Goal: Task Accomplishment & Management: Use online tool/utility

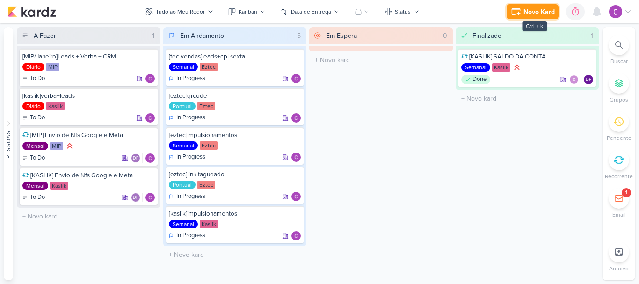
click at [538, 13] on div "Novo Kard" at bounding box center [539, 12] width 31 height 10
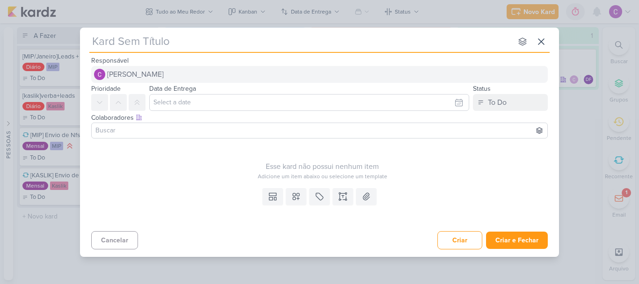
type input "["
type input "[ezt"
type input "[eztec]"
type input "[eztec]acompan"
type input "[eztec]acompanhamento de verba"
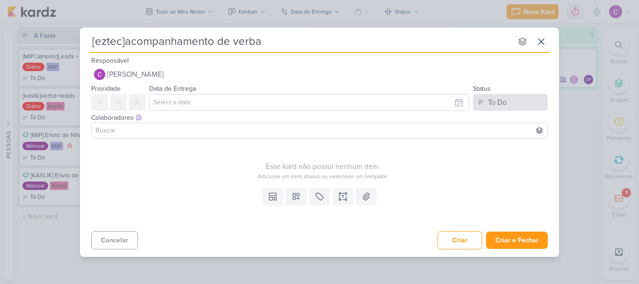
type input "[eztec]acompanhamento de verba"
click at [508, 106] on button "To Do" at bounding box center [510, 102] width 75 height 17
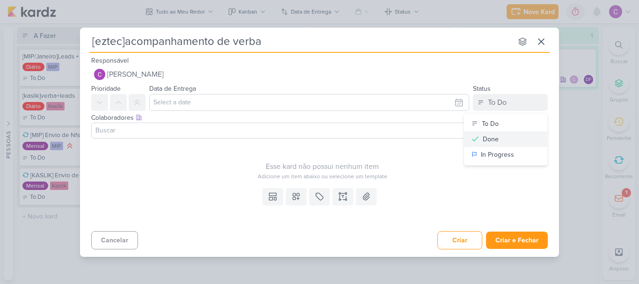
click at [496, 138] on div "Done" at bounding box center [491, 139] width 16 height 10
drag, startPoint x: 501, startPoint y: 98, endPoint x: 502, endPoint y: 117, distance: 18.7
click at [502, 101] on div "Done" at bounding box center [498, 102] width 18 height 11
click at [500, 154] on div "In Progress" at bounding box center [497, 155] width 33 height 10
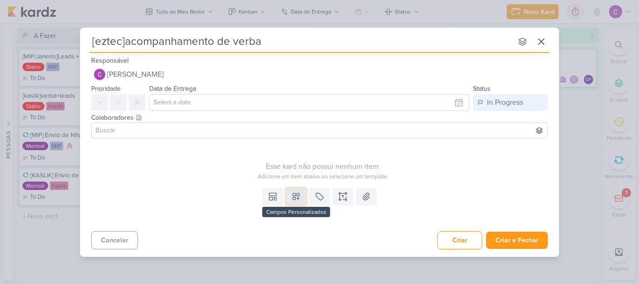
click at [302, 196] on button at bounding box center [296, 196] width 21 height 17
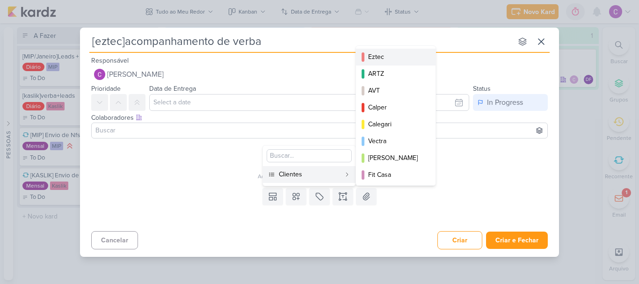
click at [378, 64] on button "Eztec" at bounding box center [396, 57] width 80 height 17
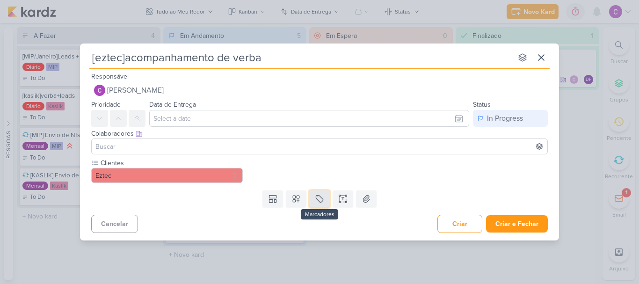
click at [323, 203] on icon at bounding box center [319, 198] width 9 height 9
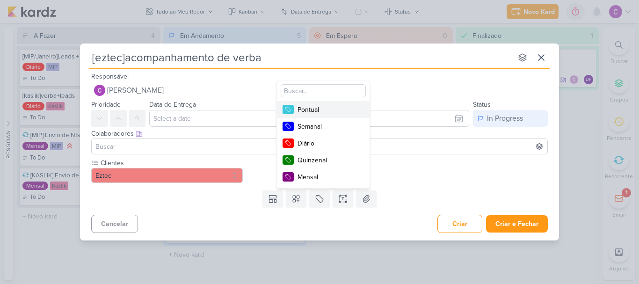
click at [320, 112] on div "Pontual" at bounding box center [328, 110] width 61 height 10
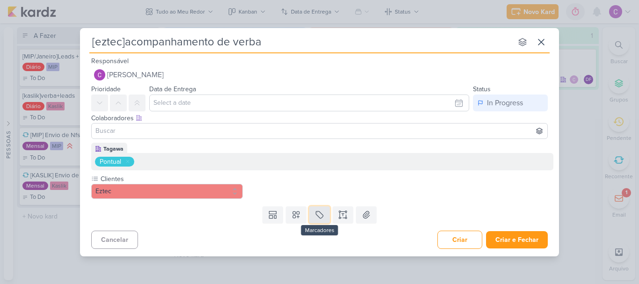
click at [320, 218] on icon at bounding box center [319, 214] width 7 height 7
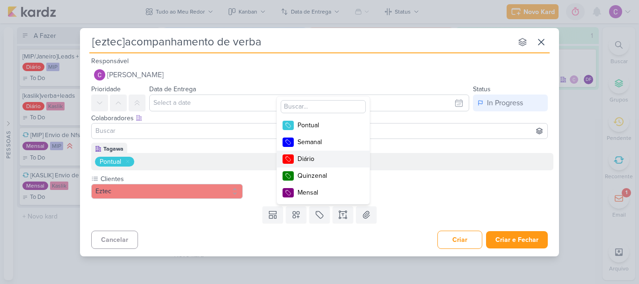
click at [312, 162] on div "Diário" at bounding box center [328, 159] width 61 height 10
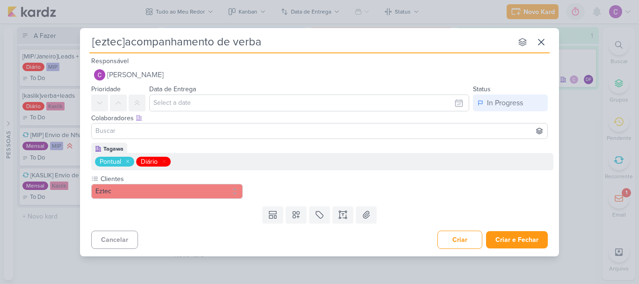
click at [128, 162] on icon at bounding box center [128, 162] width 6 height 6
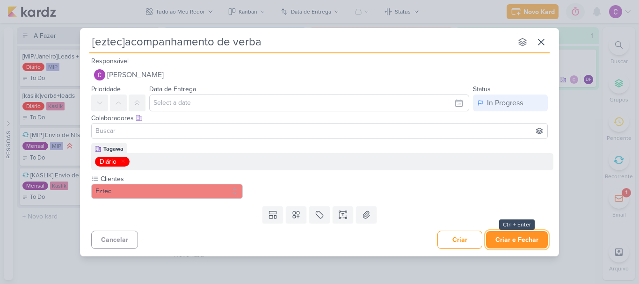
drag, startPoint x: 521, startPoint y: 241, endPoint x: 516, endPoint y: 240, distance: 4.8
click at [520, 241] on button "Criar e Fechar" at bounding box center [517, 239] width 62 height 17
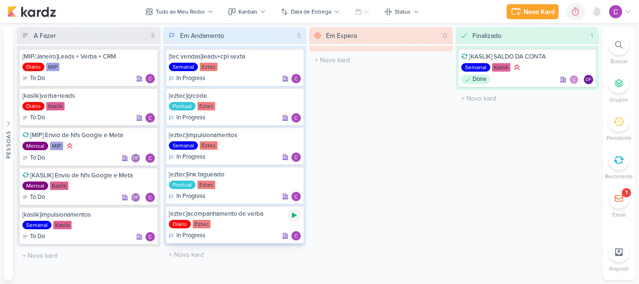
click at [294, 217] on icon at bounding box center [294, 215] width 5 height 5
click at [378, 179] on div "Em Espera 0 O título do kard deve ter menos que 100 caracteres" at bounding box center [381, 153] width 144 height 253
